Goal: Information Seeking & Learning: Learn about a topic

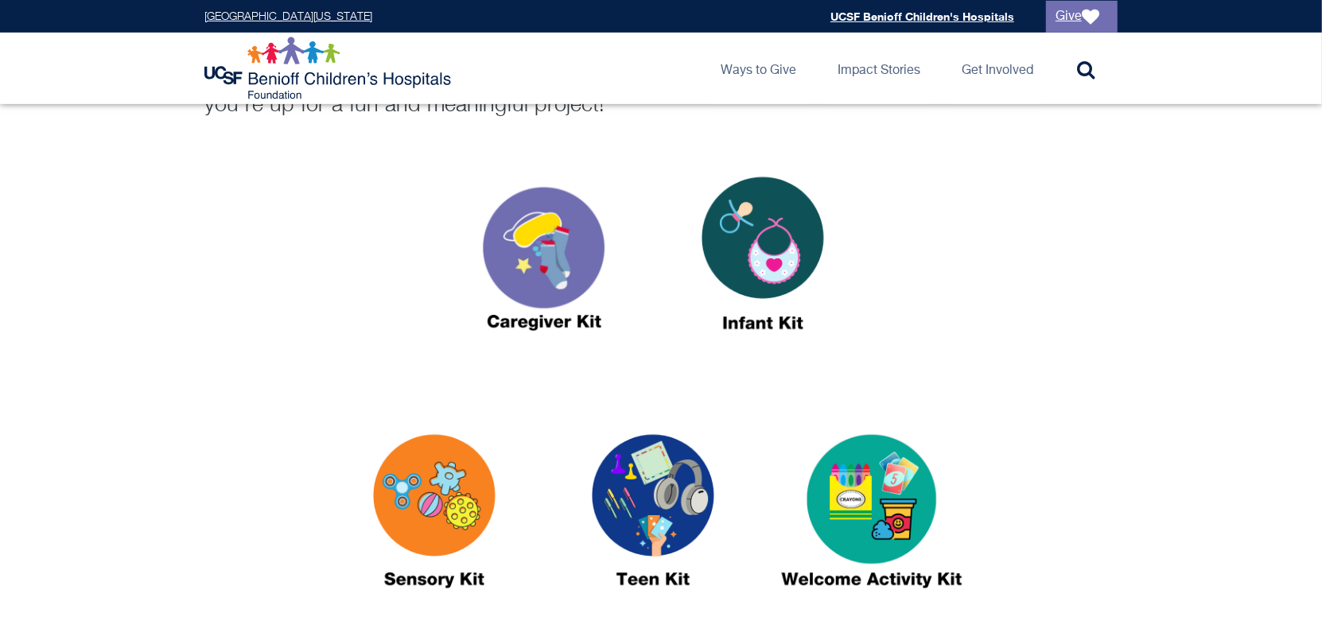
scroll to position [636, 0]
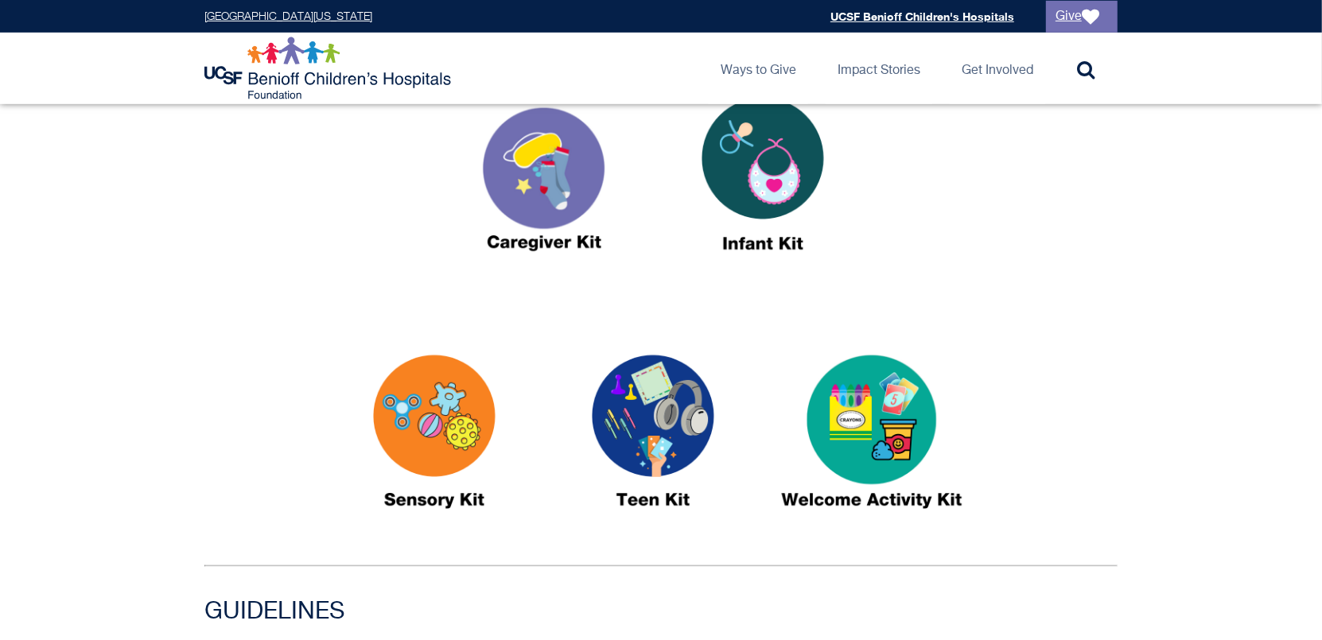
click at [432, 444] on img at bounding box center [434, 439] width 199 height 229
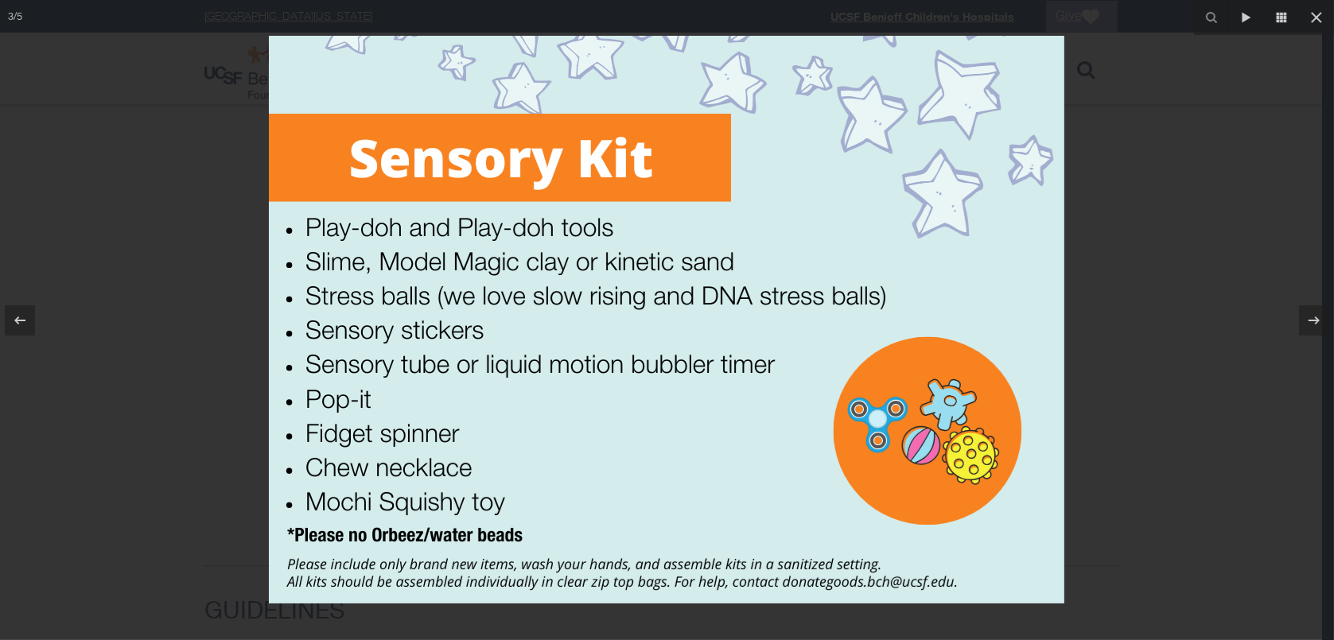
click at [668, 457] on img at bounding box center [666, 320] width 795 height 568
click at [1084, 255] on div at bounding box center [667, 320] width 1334 height 640
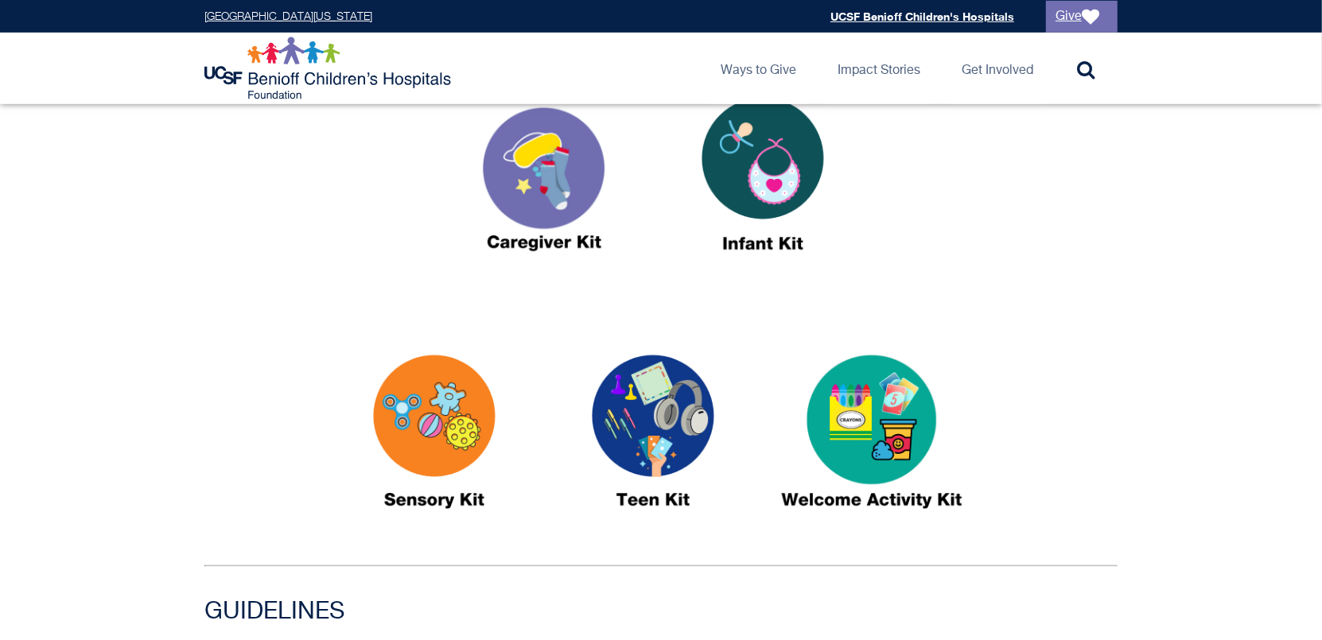
click at [1118, 227] on div at bounding box center [661, 184] width 942 height 234
